Goal: Task Accomplishment & Management: Manage account settings

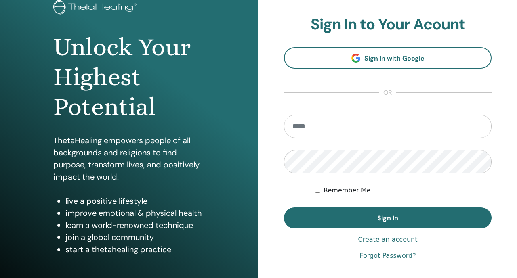
scroll to position [57, 0]
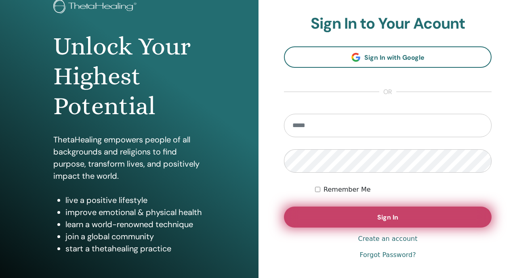
type input "**********"
click at [317, 217] on button "Sign In" at bounding box center [388, 217] width 208 height 21
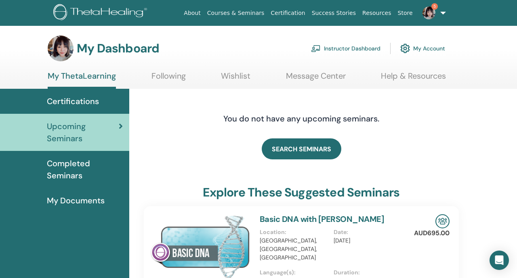
click at [439, 22] on link "5" at bounding box center [432, 13] width 33 height 26
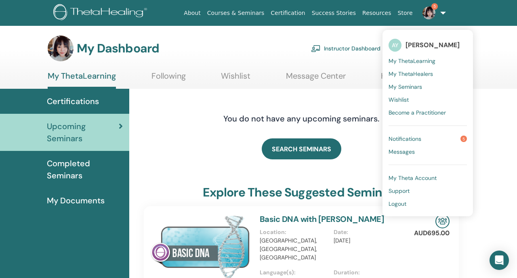
click at [429, 138] on link "Notifications 5" at bounding box center [427, 138] width 78 height 13
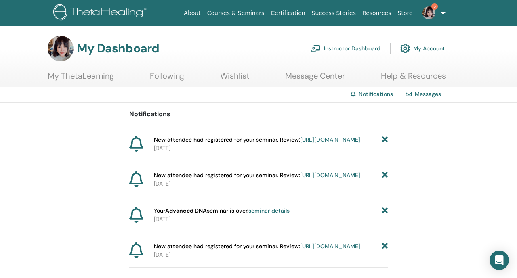
click at [363, 50] on link "Instructor Dashboard" at bounding box center [345, 49] width 69 height 18
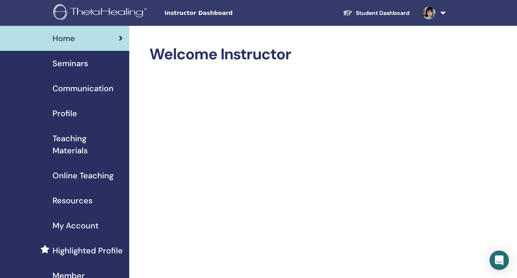
click at [101, 64] on div "Seminars" at bounding box center [64, 63] width 116 height 12
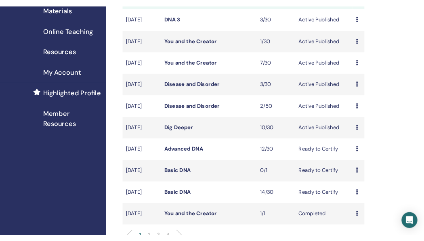
scroll to position [164, 0]
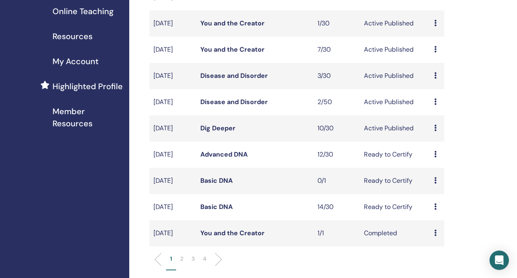
click at [226, 159] on link "Advanced DNA" at bounding box center [223, 154] width 47 height 8
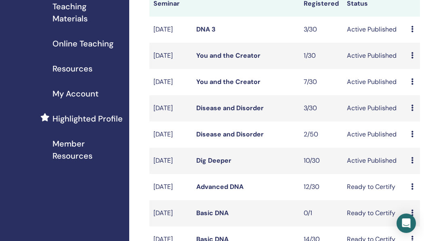
scroll to position [132, 0]
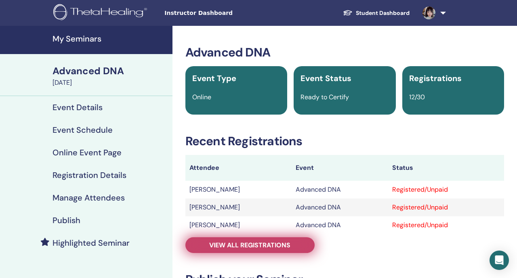
click at [230, 248] on span "View all registrations" at bounding box center [249, 245] width 81 height 8
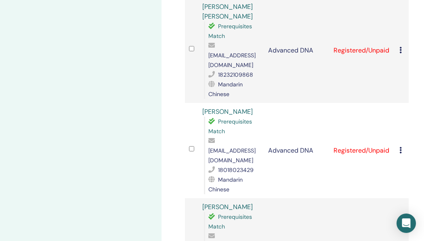
scroll to position [1070, 0]
click at [400, 242] on icon at bounding box center [400, 245] width 2 height 6
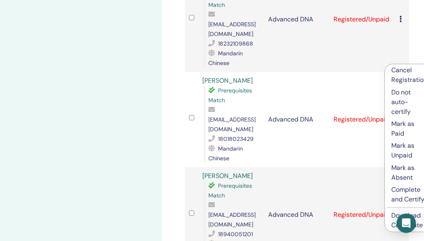
scroll to position [1102, 0]
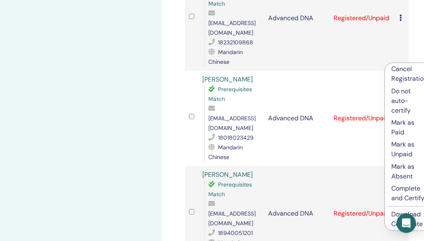
click at [397, 189] on p "Complete and Certify" at bounding box center [409, 193] width 36 height 19
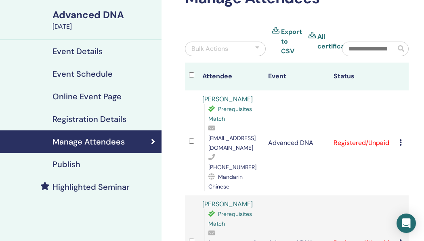
scroll to position [71, 0]
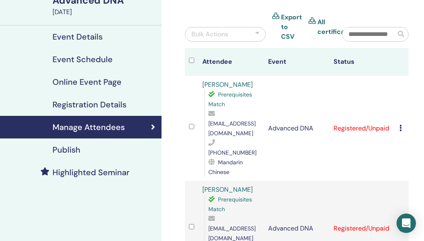
click at [399, 125] on icon at bounding box center [400, 128] width 2 height 6
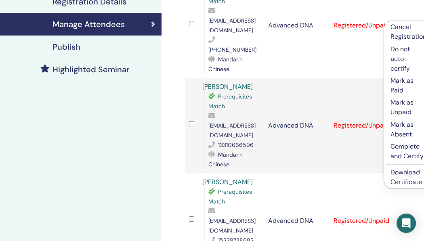
scroll to position [173, 0]
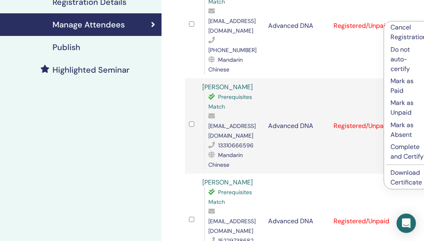
click at [401, 148] on p "Complete and Certify" at bounding box center [408, 151] width 36 height 19
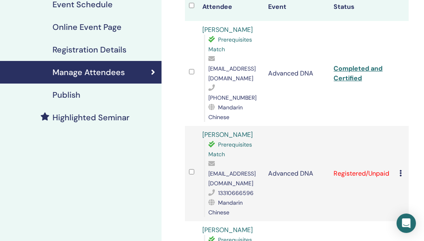
scroll to position [123, 0]
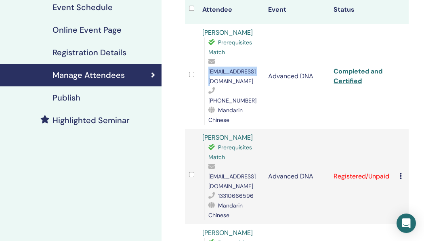
drag, startPoint x: 264, startPoint y: 72, endPoint x: 207, endPoint y: 72, distance: 57.3
click at [207, 72] on div "Prerequisites Match 934993992@qq.com +8618210023926 Mandarin Chinese" at bounding box center [232, 81] width 56 height 87
copy span "[EMAIL_ADDRESS][DOMAIN_NAME]"
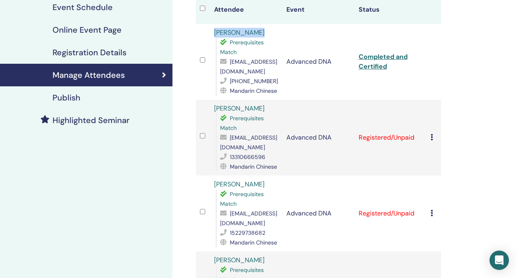
drag, startPoint x: 261, startPoint y: 31, endPoint x: 212, endPoint y: 31, distance: 49.7
click at [211, 31] on td "Qingyue Zhang Prerequisites Match 934993992@qq.com +8618210023926 Mandarin Chin…" at bounding box center [246, 62] width 72 height 76
copy link "[PERSON_NAME]"
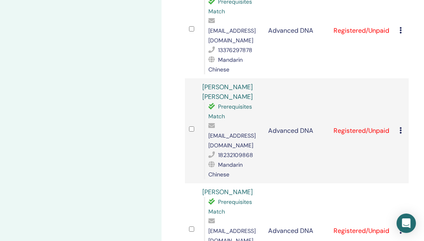
scroll to position [991, 0]
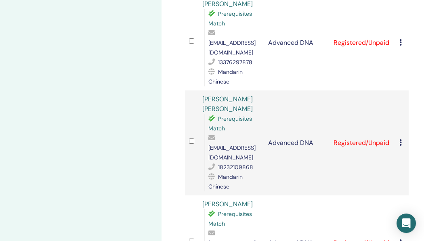
click at [401, 239] on icon at bounding box center [400, 242] width 2 height 6
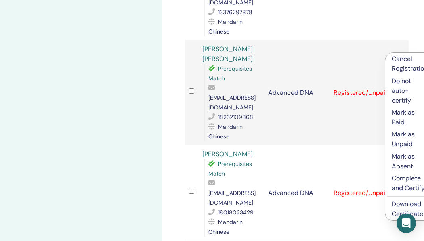
scroll to position [1056, 0]
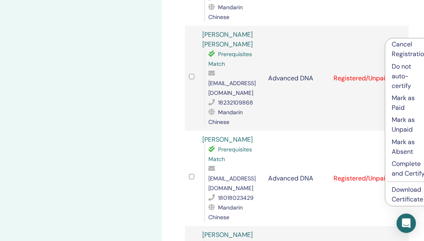
click at [394, 172] on p "Complete and Certify" at bounding box center [410, 168] width 36 height 19
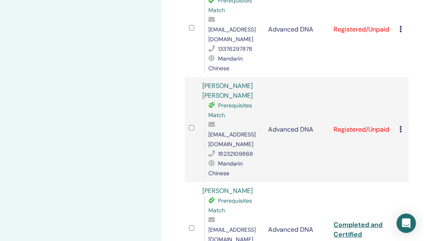
scroll to position [1006, 0]
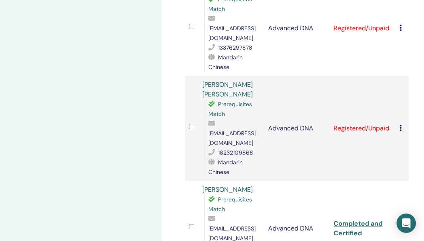
click at [230, 225] on span "[EMAIL_ADDRESS][DOMAIN_NAME]" at bounding box center [231, 233] width 47 height 17
copy span "[EMAIL_ADDRESS][DOMAIN_NAME]"
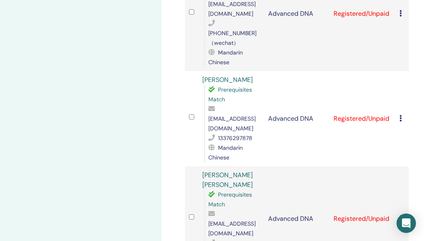
scroll to position [915, 0]
click at [245, 220] on span "[EMAIL_ADDRESS][DOMAIN_NAME]" at bounding box center [231, 228] width 47 height 17
copy span "[EMAIL_ADDRESS][DOMAIN_NAME]"
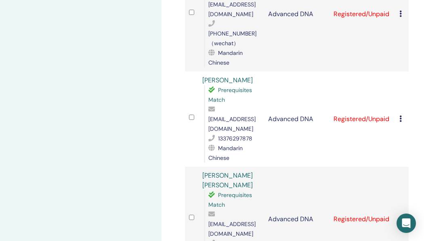
click at [400, 216] on icon at bounding box center [400, 219] width 2 height 6
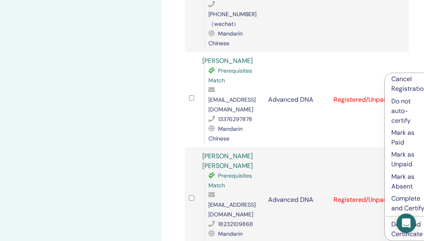
scroll to position [933, 0]
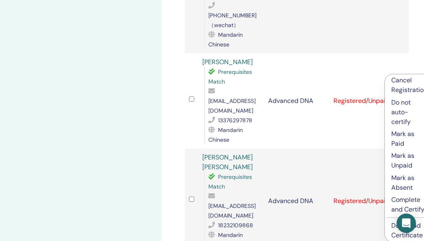
click at [397, 207] on p "Complete and Certify" at bounding box center [409, 204] width 36 height 19
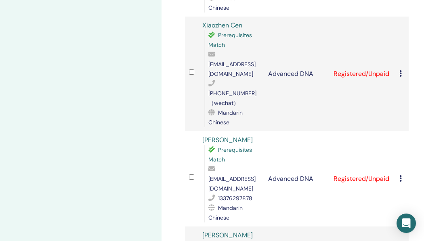
scroll to position [852, 0]
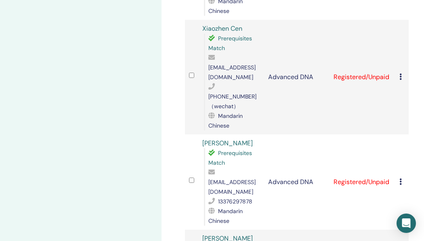
click at [401, 178] on icon at bounding box center [400, 181] width 2 height 6
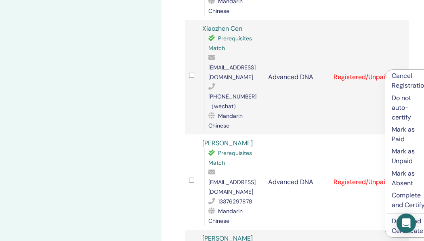
click at [396, 201] on p "Complete and Certify" at bounding box center [410, 200] width 36 height 19
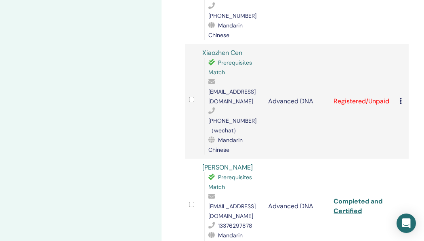
scroll to position [825, 0]
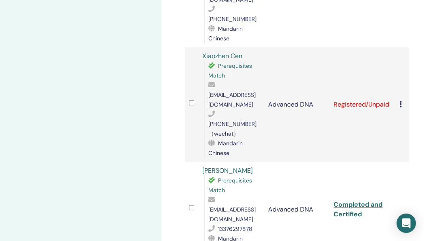
click at [228, 195] on div "[EMAIL_ADDRESS][DOMAIN_NAME]" at bounding box center [234, 209] width 52 height 29
click at [228, 206] on span "[EMAIL_ADDRESS][DOMAIN_NAME]" at bounding box center [231, 214] width 47 height 17
copy span "[EMAIL_ADDRESS][DOMAIN_NAME]"
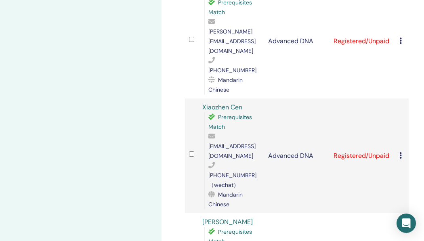
scroll to position [773, 0]
click at [400, 153] on icon at bounding box center [400, 156] width 2 height 6
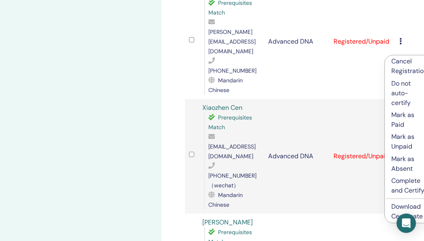
click at [399, 189] on p "Complete and Certify" at bounding box center [409, 185] width 36 height 19
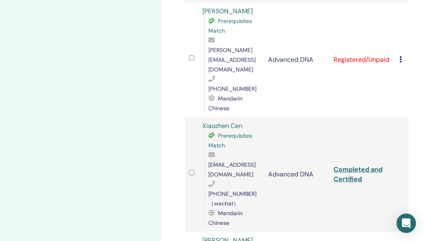
scroll to position [737, 0]
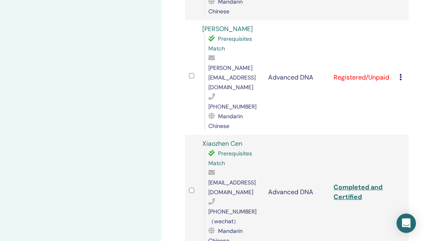
click at [225, 179] on span "[EMAIL_ADDRESS][DOMAIN_NAME]" at bounding box center [231, 187] width 47 height 17
copy span "[EMAIL_ADDRESS][DOMAIN_NAME]"
click at [241, 197] on div "[PHONE_NUMBER]（wechat）" at bounding box center [234, 211] width 52 height 29
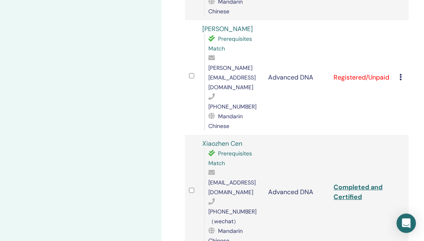
click at [241, 179] on span "[EMAIL_ADDRESS][DOMAIN_NAME]" at bounding box center [231, 187] width 47 height 17
copy span "[EMAIL_ADDRESS][DOMAIN_NAME]"
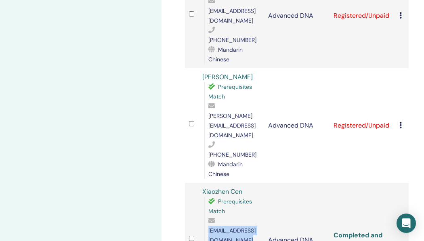
scroll to position [689, 0]
click at [228, 112] on span "[PERSON_NAME][EMAIL_ADDRESS][DOMAIN_NAME]" at bounding box center [231, 125] width 47 height 27
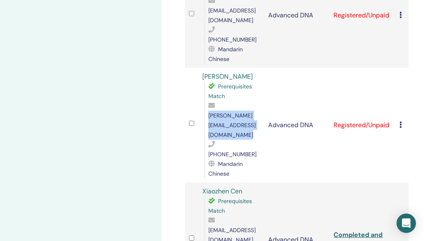
click at [228, 112] on span "[PERSON_NAME][EMAIL_ADDRESS][DOMAIN_NAME]" at bounding box center [231, 125] width 47 height 27
copy span "[PERSON_NAME][EMAIL_ADDRESS][DOMAIN_NAME]"
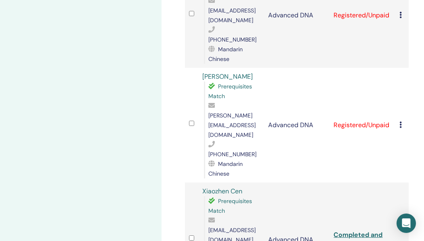
click at [401, 122] on icon at bounding box center [400, 125] width 2 height 6
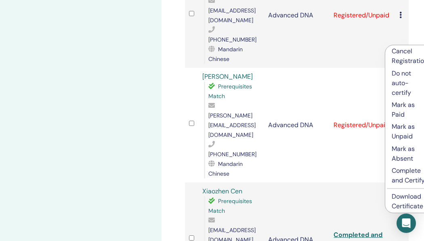
click at [395, 180] on p "Complete and Certify" at bounding box center [410, 175] width 36 height 19
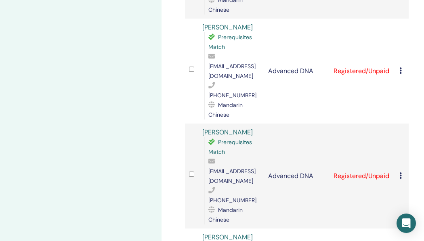
scroll to position [529, 0]
click at [401, 172] on icon at bounding box center [400, 175] width 2 height 6
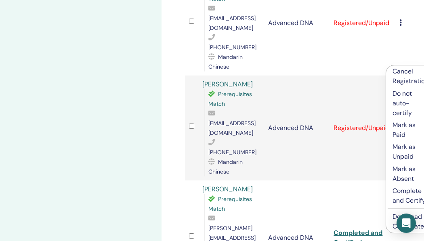
scroll to position [579, 0]
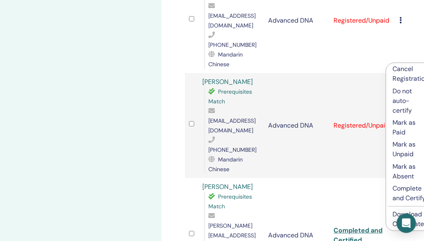
click at [403, 191] on p "Complete and Certify" at bounding box center [411, 193] width 36 height 19
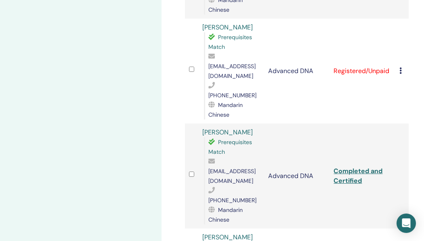
scroll to position [527, 0]
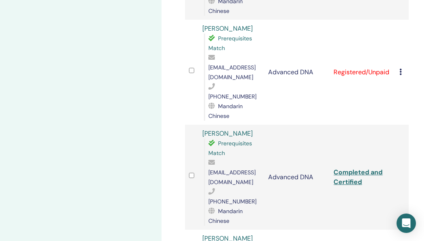
click at [235, 169] on span "[EMAIL_ADDRESS][DOMAIN_NAME]" at bounding box center [231, 177] width 47 height 17
copy span "[EMAIL_ADDRESS][DOMAIN_NAME]"
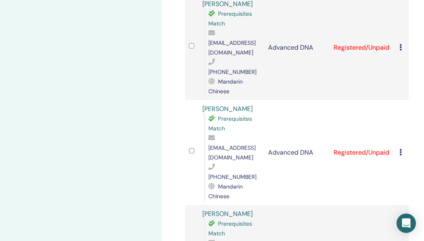
scroll to position [436, 0]
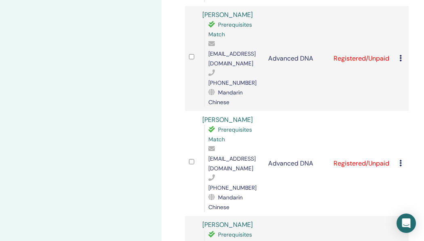
click at [402, 159] on div "Cancel Registration Do not auto-certify Mark as Paid Mark as Unpaid Mark as Abs…" at bounding box center [401, 164] width 5 height 10
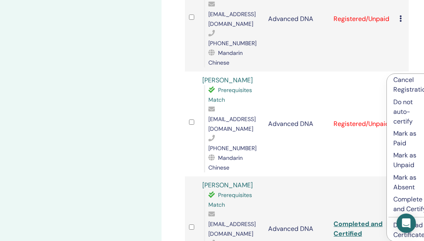
scroll to position [474, 0]
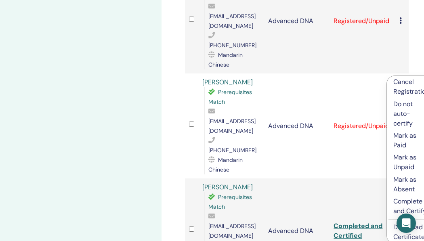
click at [396, 203] on p "Complete and Certify" at bounding box center [411, 206] width 36 height 19
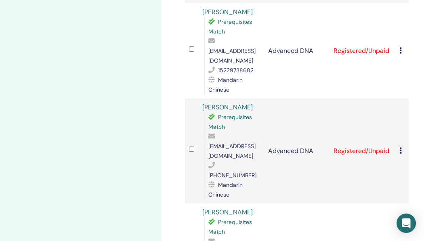
scroll to position [358, 0]
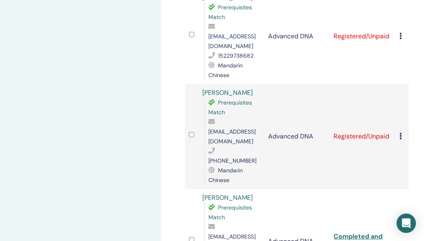
click at [219, 233] on span "[EMAIL_ADDRESS][DOMAIN_NAME]" at bounding box center [231, 241] width 47 height 17
copy span "[EMAIL_ADDRESS][DOMAIN_NAME]"
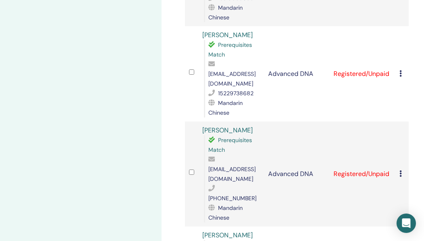
scroll to position [306, 0]
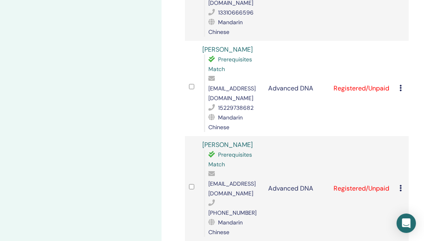
click at [239, 180] on span "[EMAIL_ADDRESS][DOMAIN_NAME]" at bounding box center [231, 188] width 47 height 17
copy span "[EMAIL_ADDRESS][DOMAIN_NAME]"
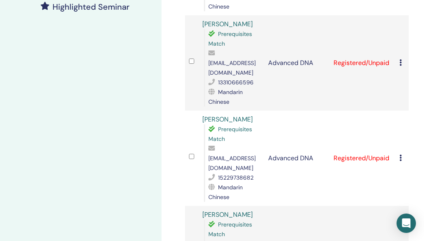
scroll to position [237, 0]
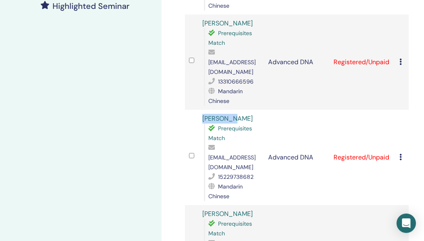
drag, startPoint x: 247, startPoint y: 98, endPoint x: 197, endPoint y: 97, distance: 49.7
click at [197, 110] on tr "Wendy Wen Prerequisites Match wendy555777@icloud.com 15229738682 Mandarin Chine…" at bounding box center [297, 157] width 224 height 95
click at [220, 154] on span "[EMAIL_ADDRESS][DOMAIN_NAME]" at bounding box center [231, 162] width 47 height 17
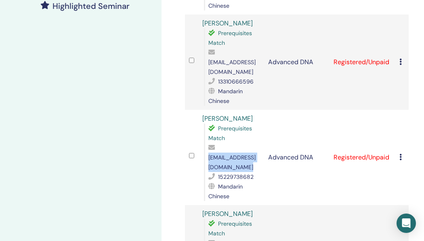
click at [220, 154] on span "[EMAIL_ADDRESS][DOMAIN_NAME]" at bounding box center [231, 162] width 47 height 17
copy span "[EMAIL_ADDRESS][DOMAIN_NAME]"
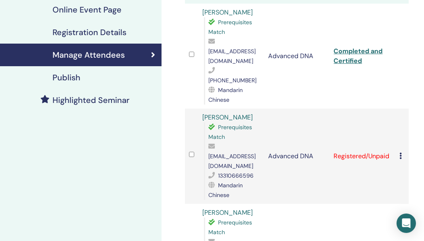
scroll to position [141, 0]
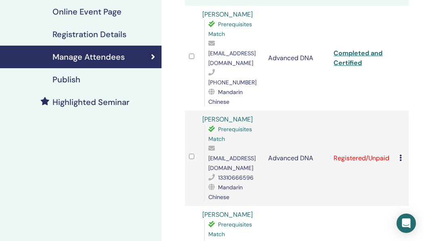
click at [225, 155] on span "[EMAIL_ADDRESS][DOMAIN_NAME]" at bounding box center [231, 163] width 47 height 17
copy span "[EMAIL_ADDRESS][DOMAIN_NAME]"
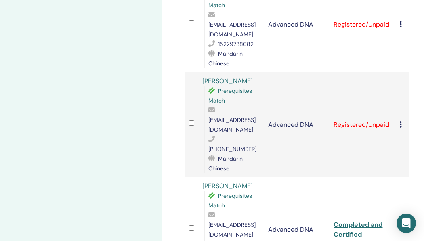
scroll to position [372, 0]
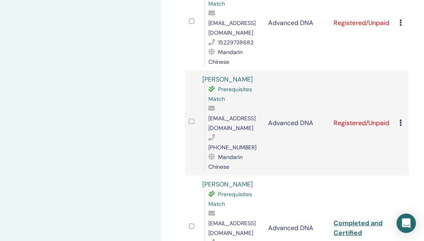
click at [401, 120] on icon at bounding box center [400, 123] width 2 height 6
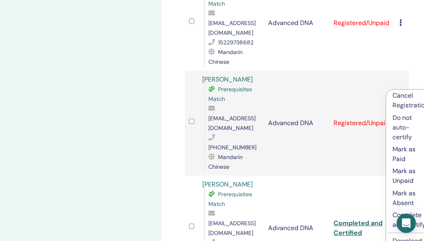
click at [393, 216] on p "Complete and Certify" at bounding box center [411, 219] width 36 height 19
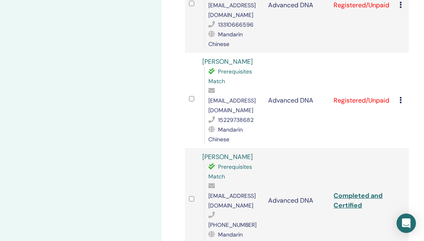
scroll to position [265, 0]
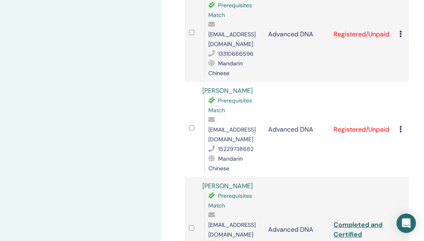
click at [399, 103] on td "Cancel Registration Do not auto-certify Mark as Paid Mark as Unpaid Mark as Abs…" at bounding box center [401, 129] width 13 height 95
click at [401, 126] on icon at bounding box center [400, 129] width 2 height 6
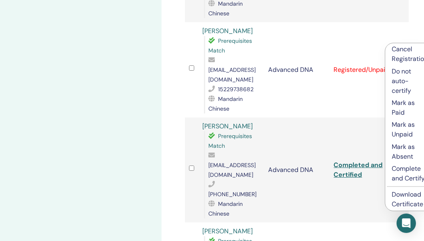
scroll to position [324, 0]
click at [394, 176] on p "Complete and Certify" at bounding box center [410, 173] width 36 height 19
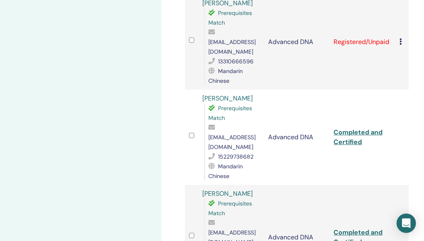
scroll to position [219, 0]
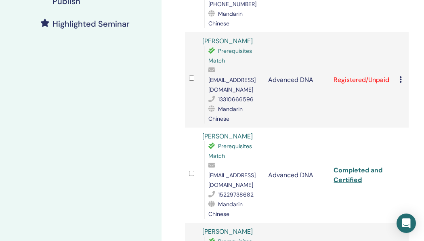
click at [401, 76] on icon at bounding box center [400, 79] width 2 height 6
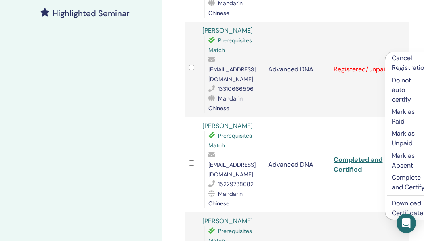
scroll to position [239, 0]
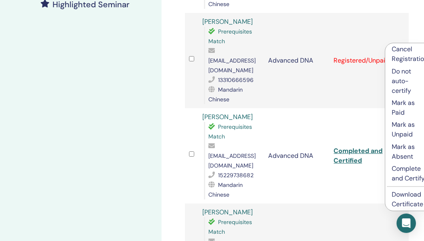
click at [393, 169] on p "Complete and Certify" at bounding box center [410, 173] width 36 height 19
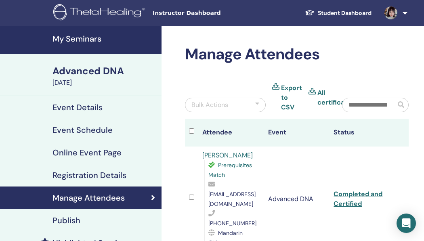
click at [396, 20] on link at bounding box center [394, 13] width 33 height 26
